Goal: Task Accomplishment & Management: Manage account settings

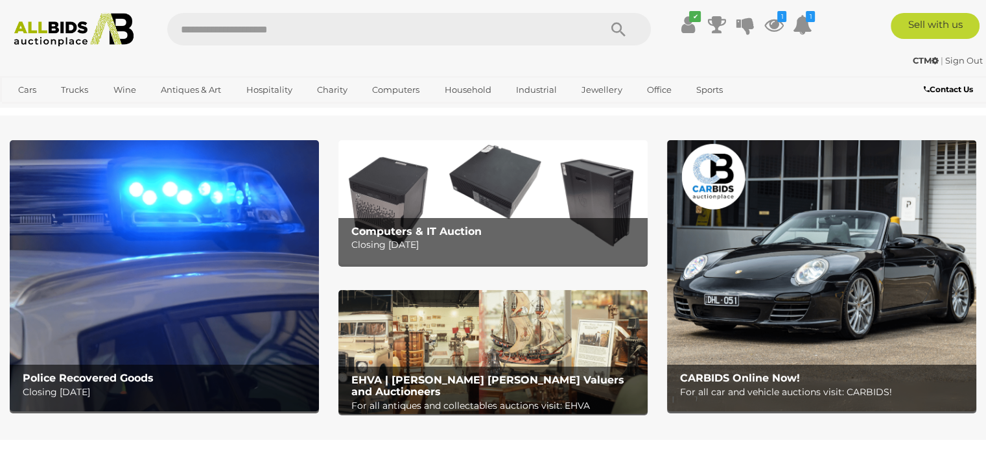
click at [452, 342] on img at bounding box center [492, 352] width 309 height 124
click at [768, 23] on icon at bounding box center [773, 24] width 19 height 23
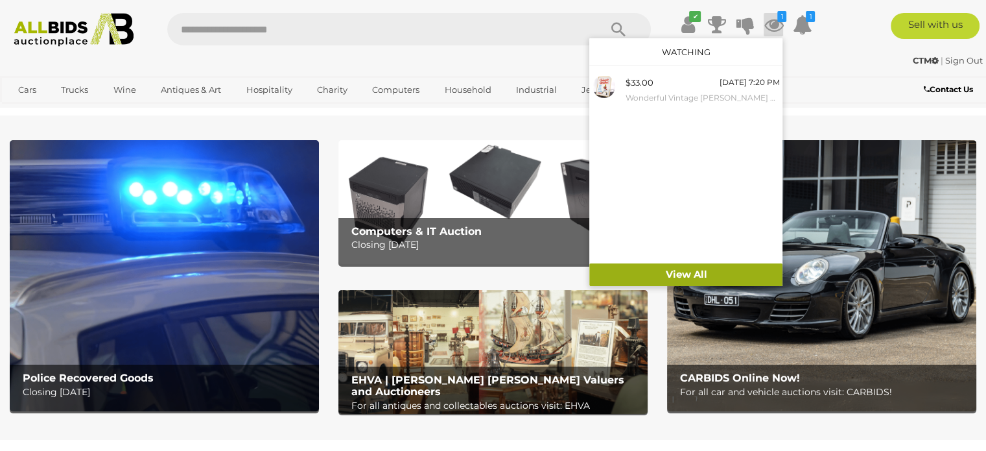
click at [685, 275] on link "View All" at bounding box center [685, 274] width 193 height 23
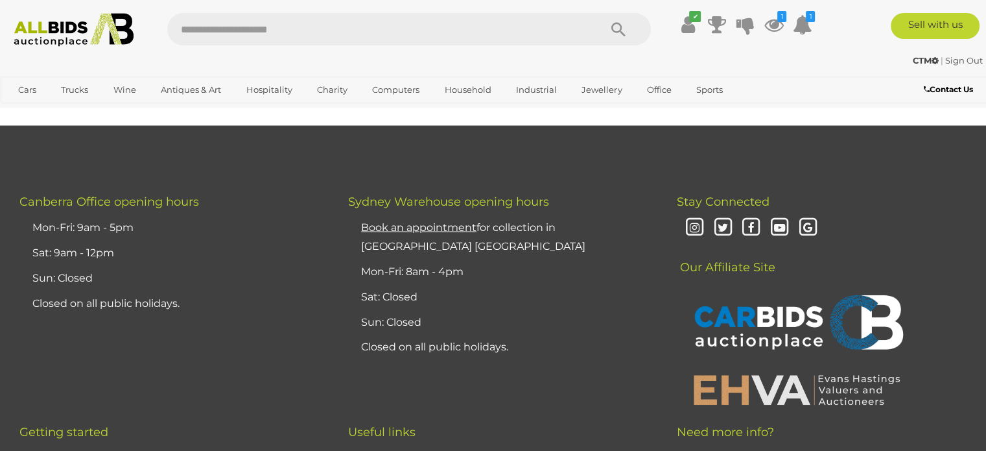
scroll to position [2463, 0]
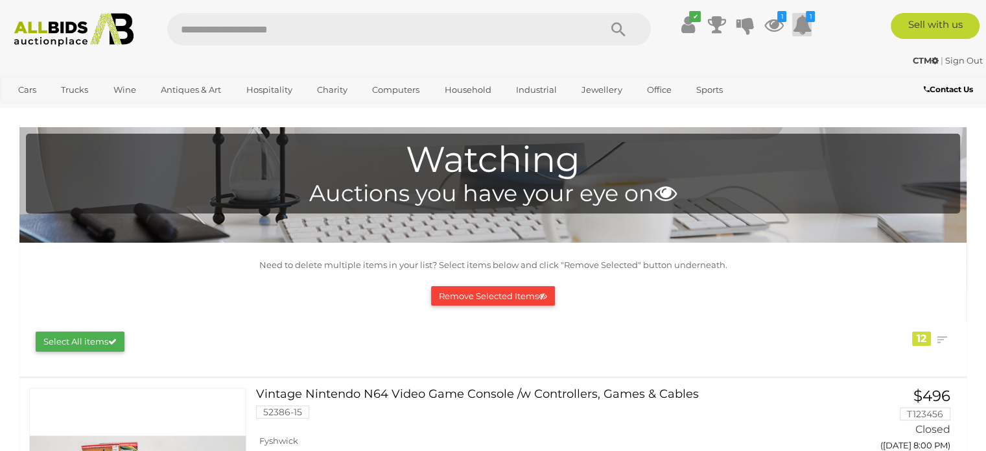
click at [806, 23] on icon at bounding box center [801, 24] width 19 height 23
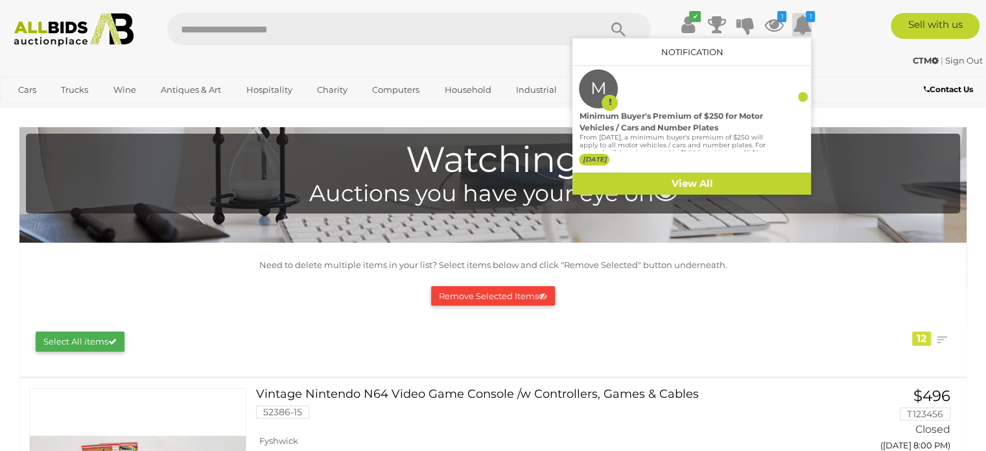
click at [836, 60] on div "CTM | Sign Out" at bounding box center [492, 60] width 979 height 15
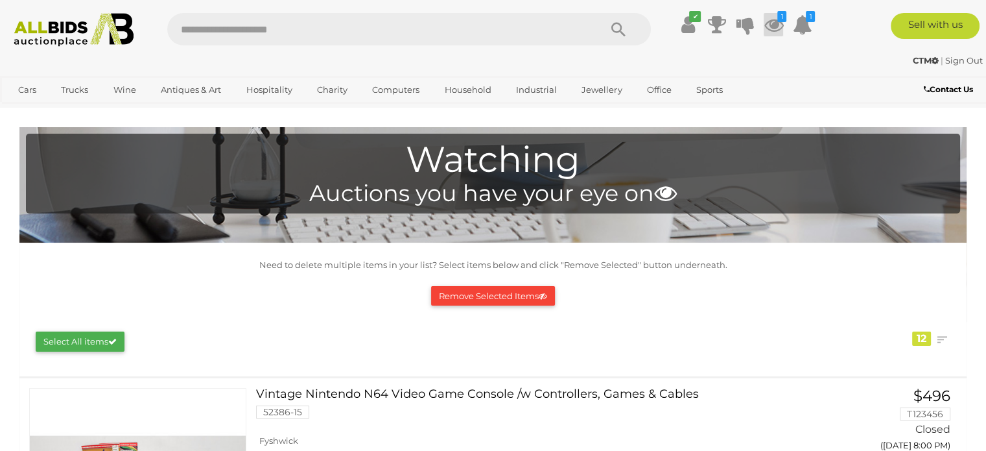
click at [777, 26] on icon at bounding box center [773, 24] width 19 height 23
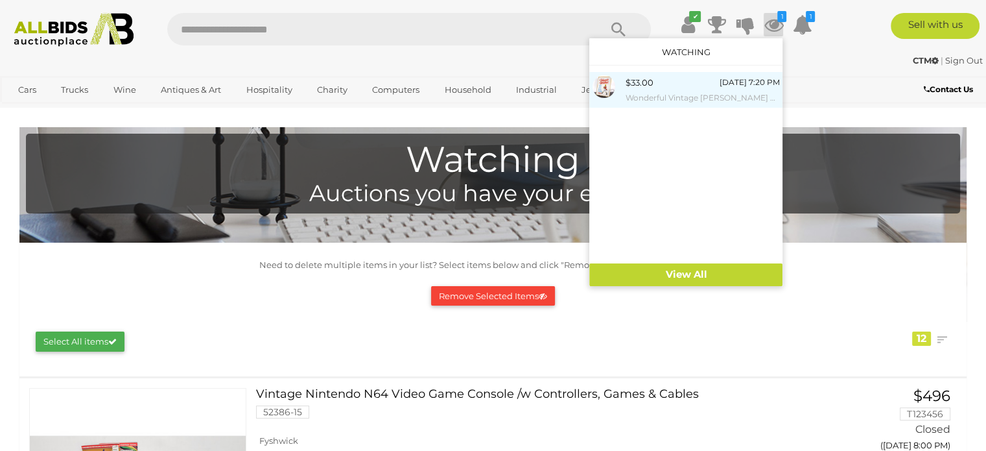
click at [659, 85] on div "$33.00 Today 7:20 PM Wonderful Vintage Johnnie Walker Mirrored Scotch Whiskey P…" at bounding box center [702, 89] width 154 height 29
